Goal: Information Seeking & Learning: Understand process/instructions

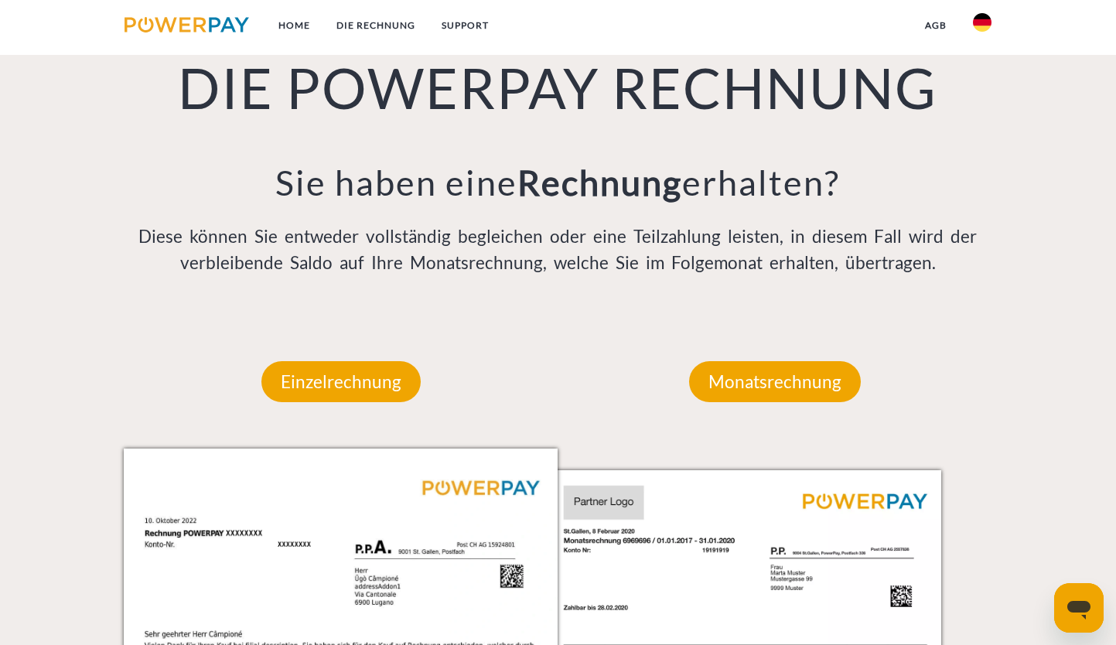
scroll to position [871, 0]
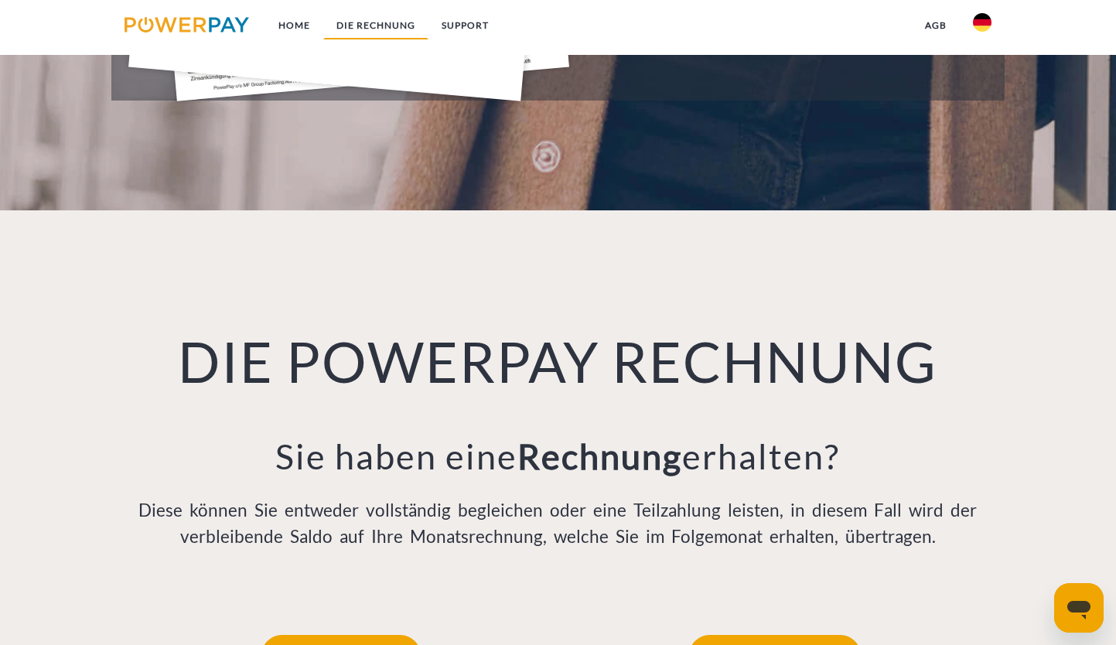
click at [381, 24] on link "DIE RECHNUNG" at bounding box center [375, 26] width 105 height 28
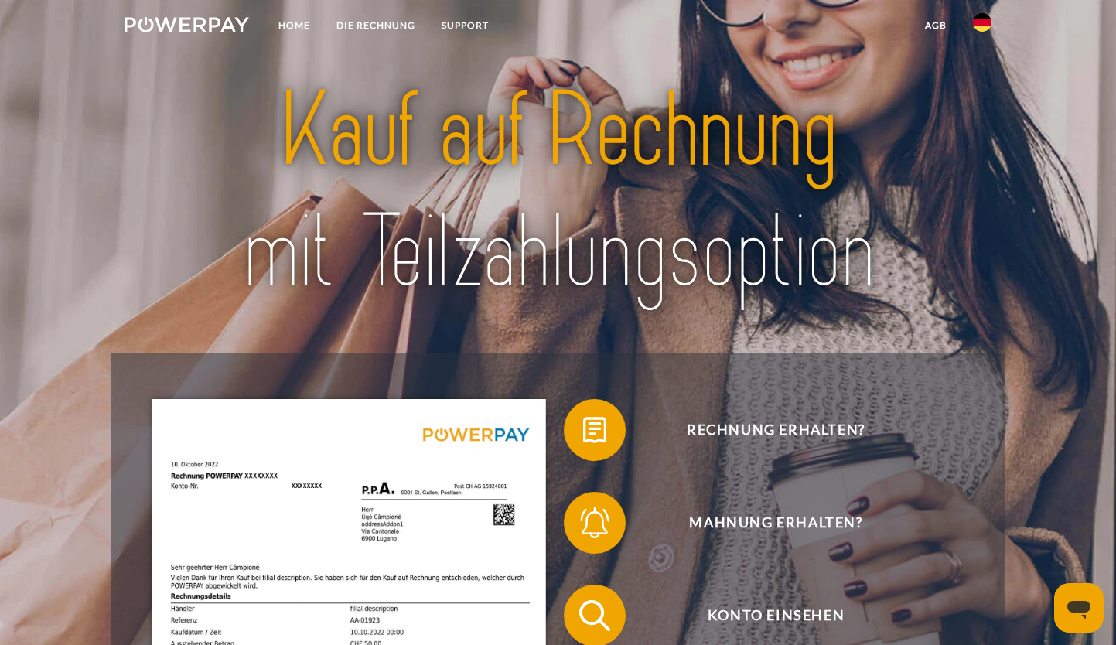
scroll to position [0, 0]
click at [972, 26] on link at bounding box center [982, 27] width 45 height 31
click at [982, 117] on img at bounding box center [982, 112] width 19 height 19
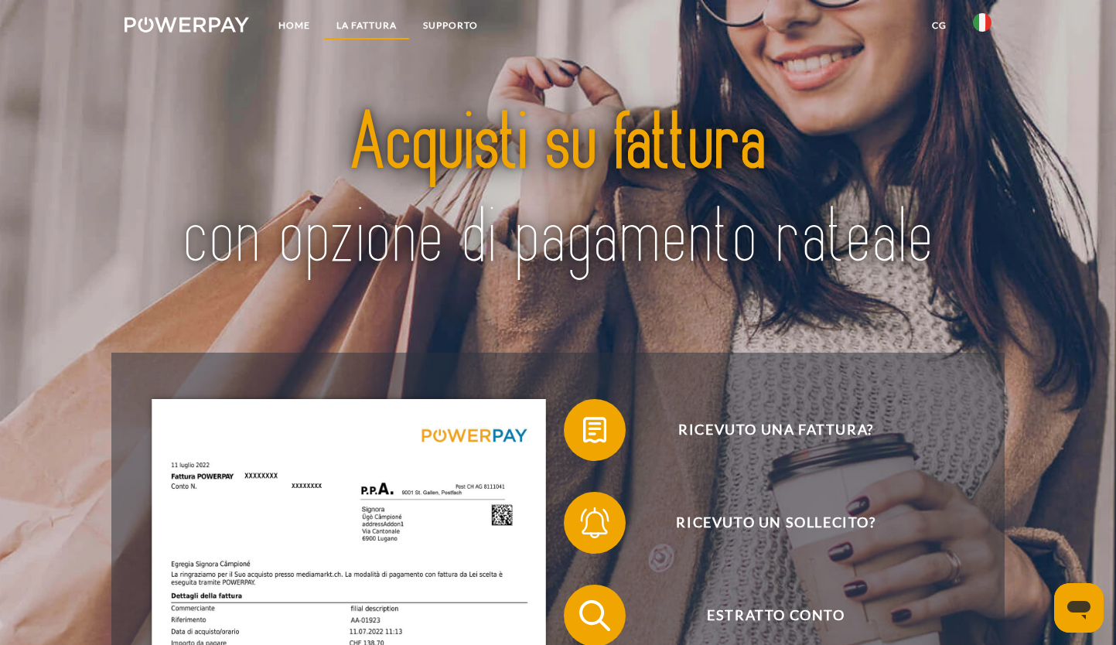
click at [359, 28] on link "LA FATTURA" at bounding box center [366, 26] width 87 height 28
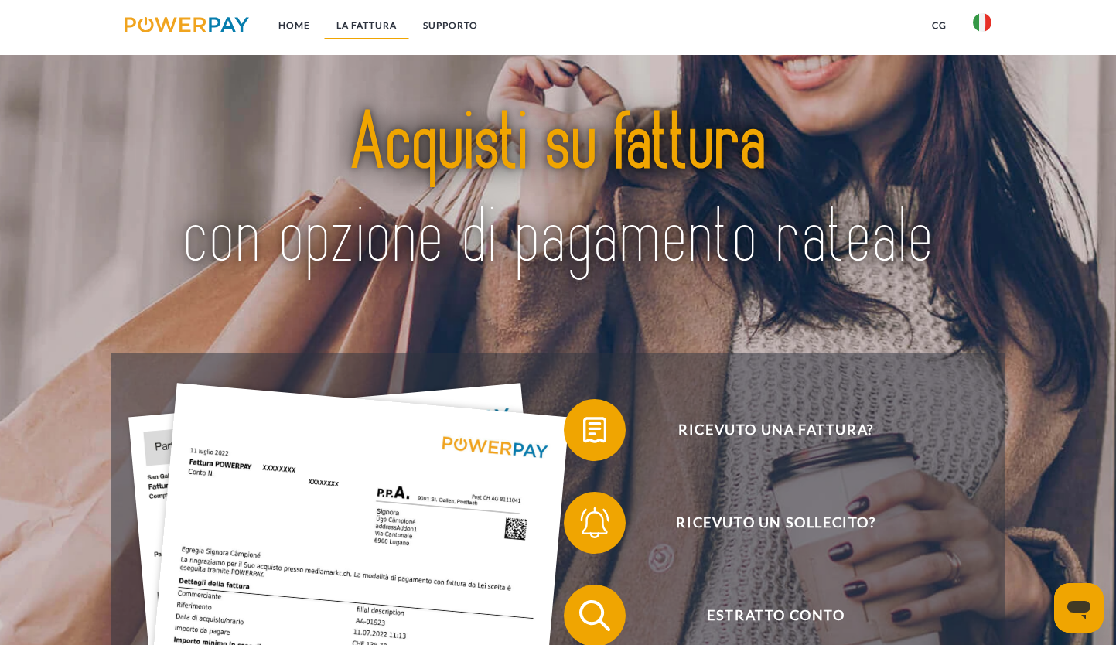
scroll to position [1082, 0]
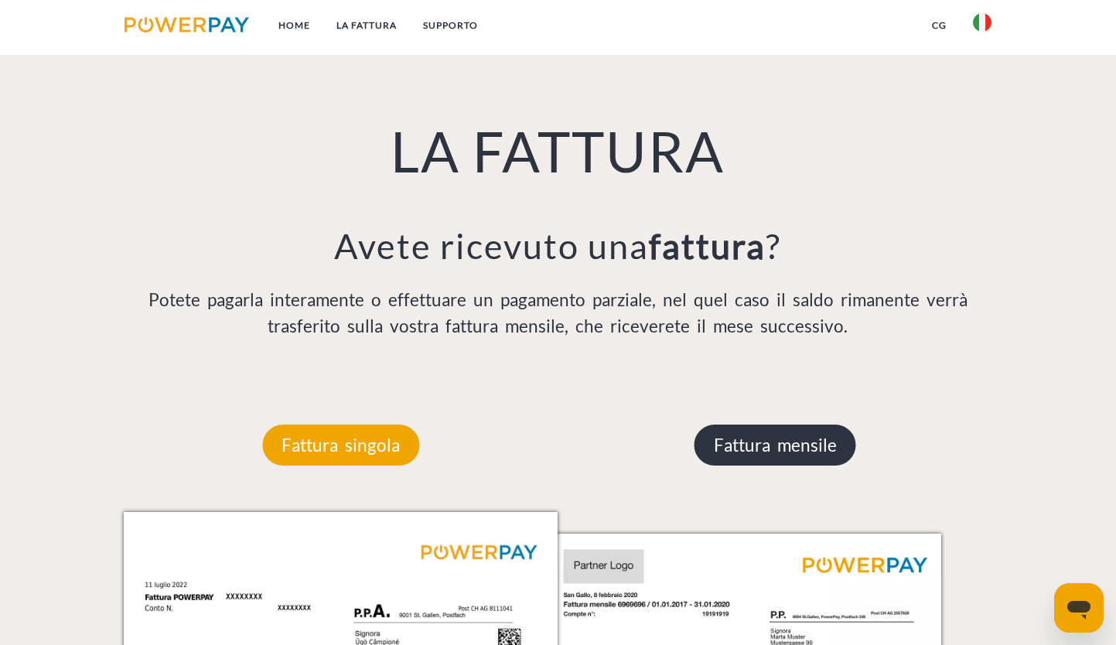
click at [795, 450] on p "Fattura mensile" at bounding box center [776, 446] width 162 height 42
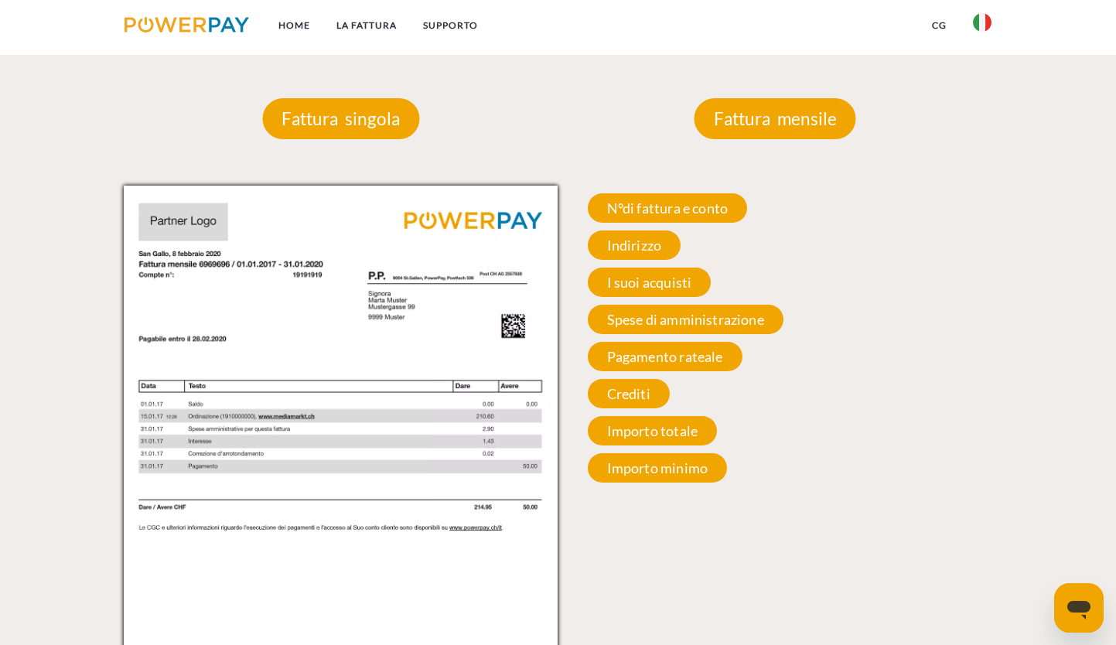
scroll to position [1407, 0]
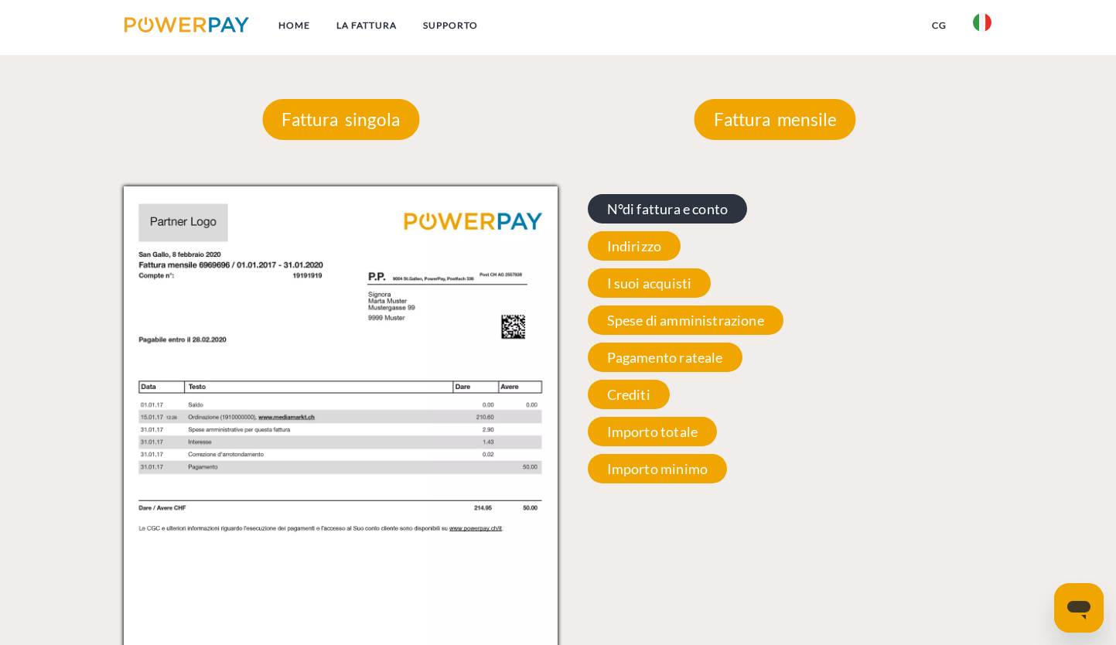
click at [713, 209] on span "N°di fattura e conto" at bounding box center [668, 208] width 160 height 29
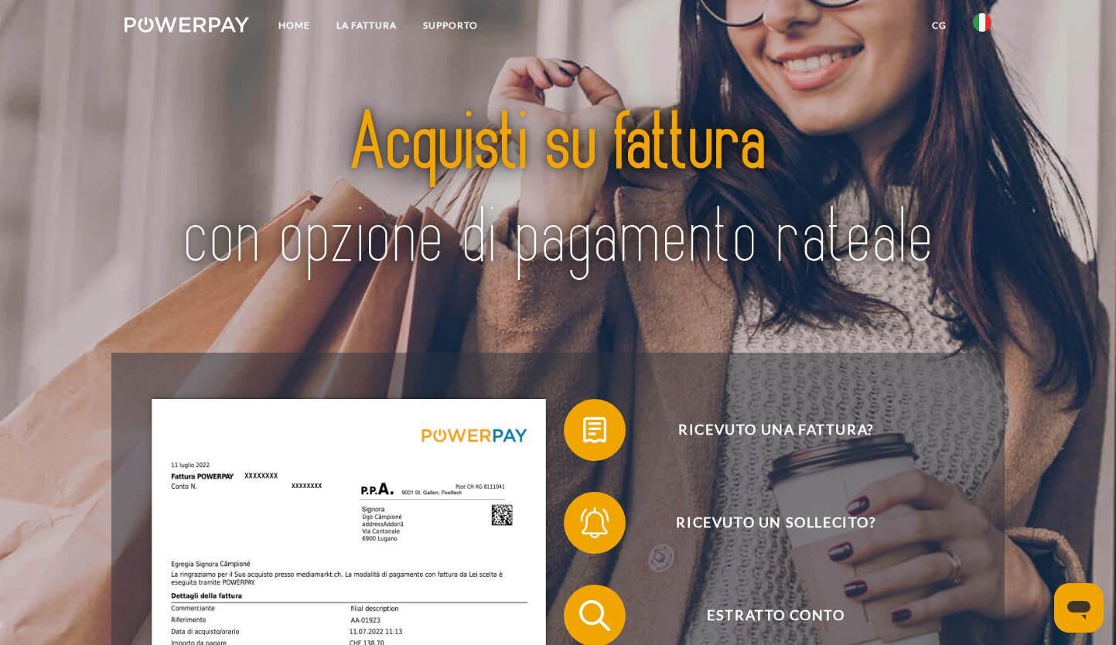
scroll to position [0, 0]
click at [221, 13] on link at bounding box center [186, 28] width 151 height 32
click at [942, 32] on link "CG" at bounding box center [939, 26] width 41 height 28
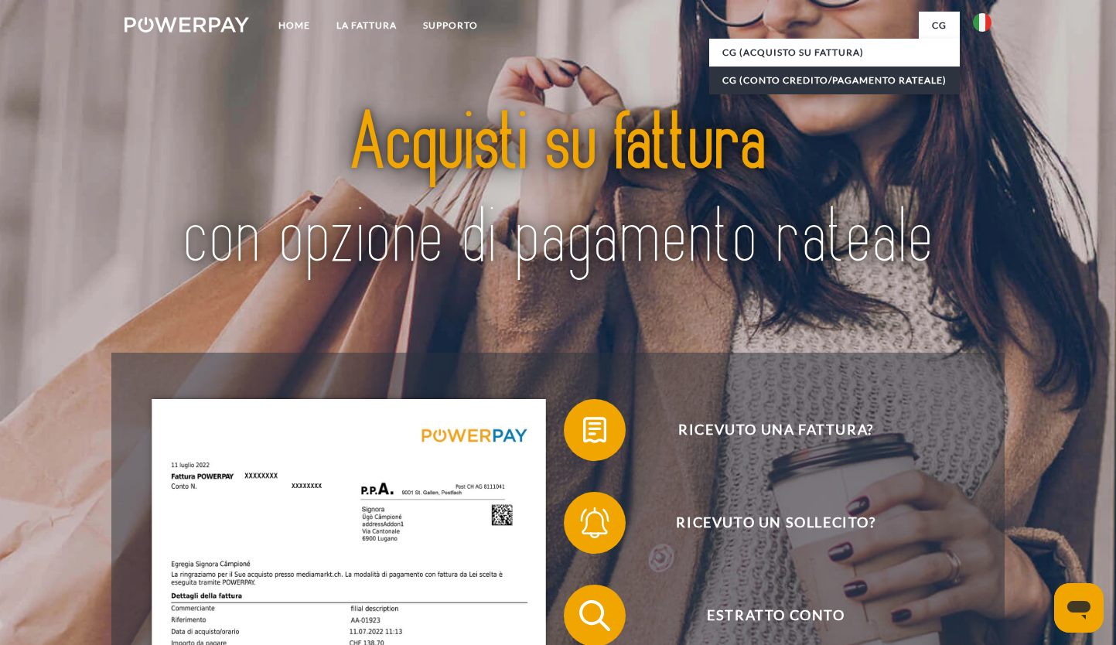
click at [931, 85] on link "CG (Conto Credito/Pagamento rateale)" at bounding box center [834, 81] width 251 height 28
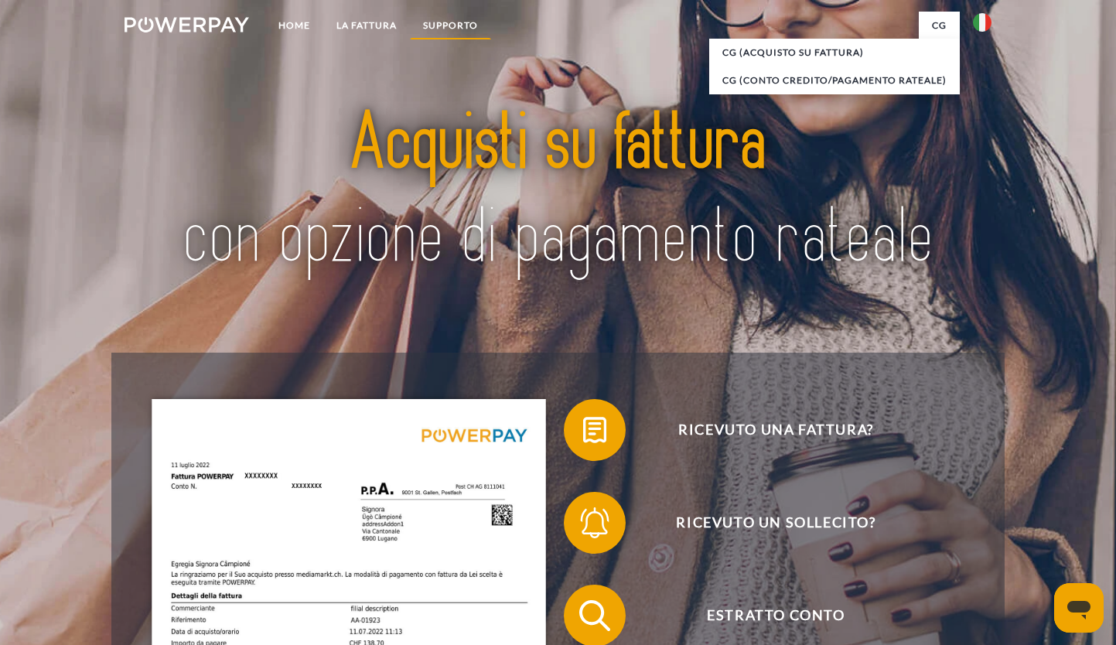
click at [456, 22] on link "Supporto" at bounding box center [450, 26] width 81 height 28
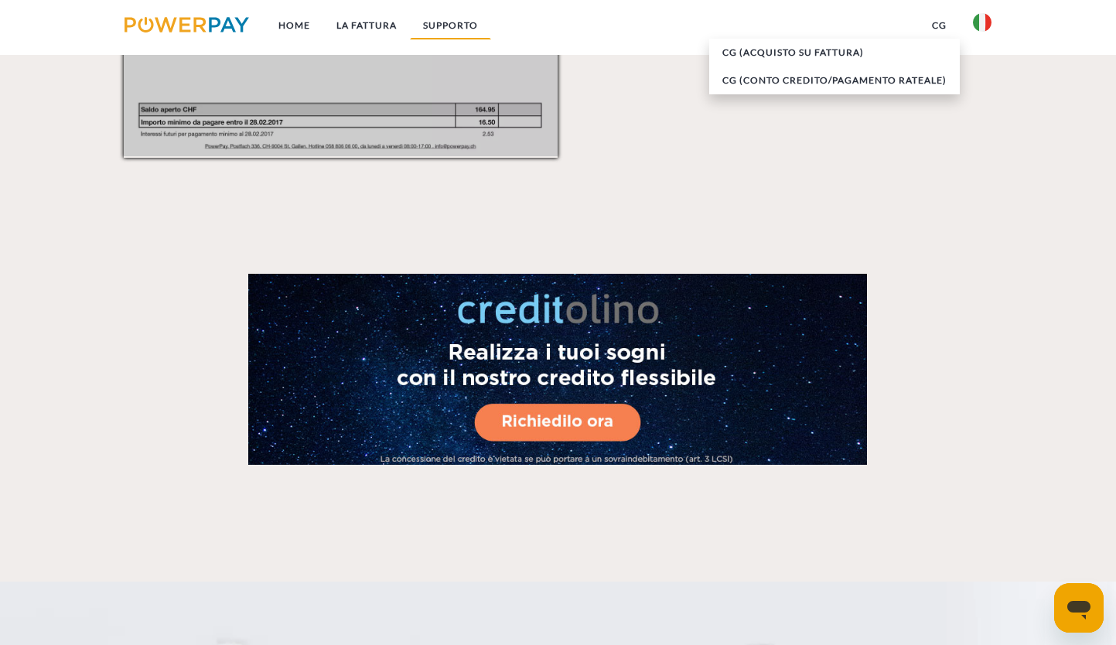
scroll to position [2632, 0]
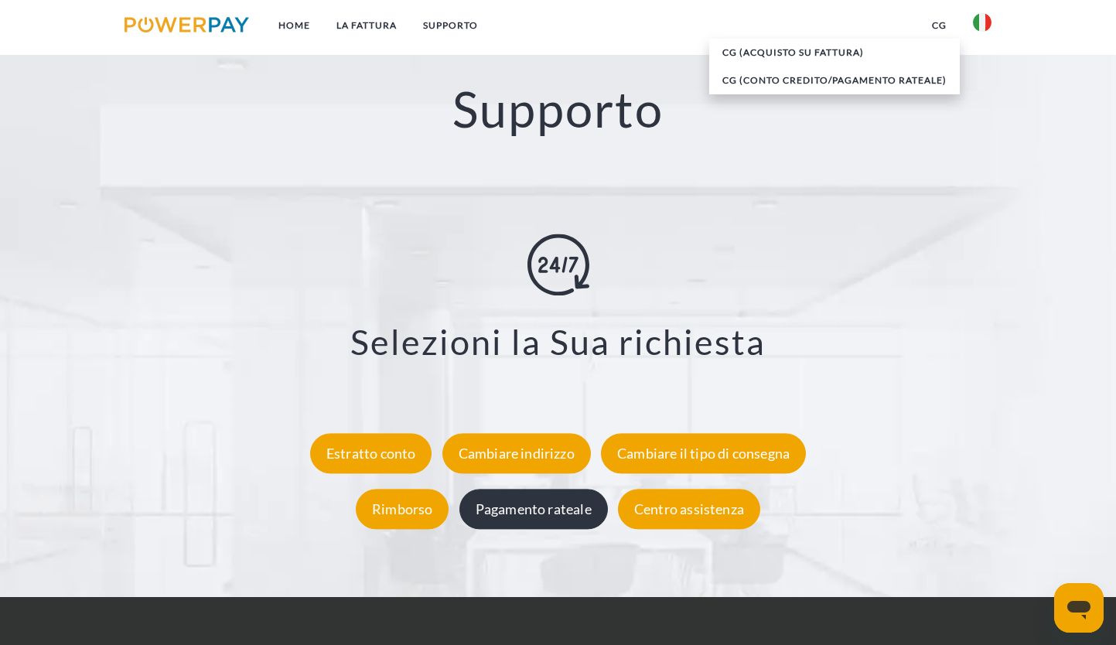
click at [578, 507] on div "Pagamento rateale" at bounding box center [534, 509] width 149 height 40
click at [559, 502] on div "Pagamento rateale" at bounding box center [534, 509] width 149 height 40
